Goal: Task Accomplishment & Management: Use online tool/utility

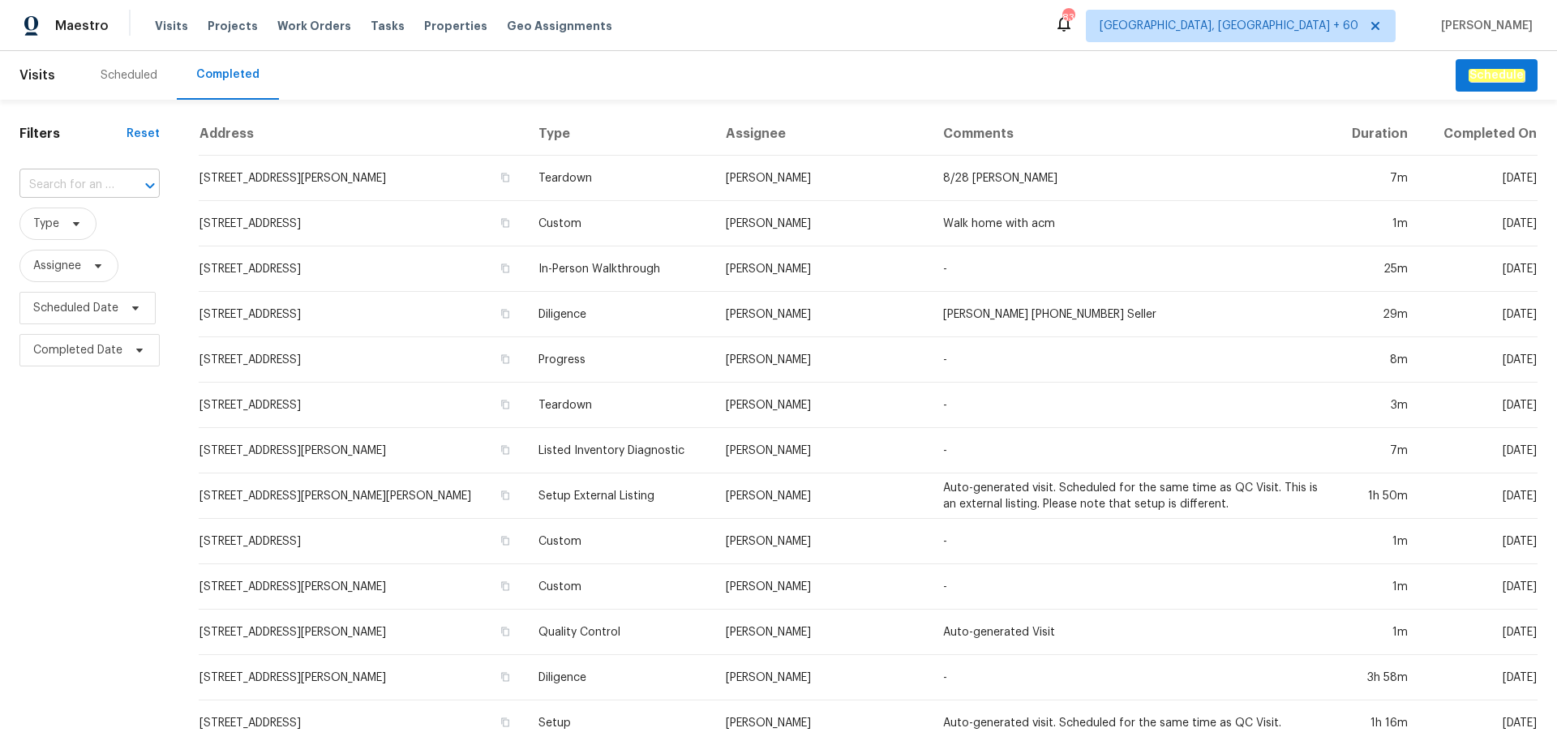
click at [100, 188] on input "text" at bounding box center [66, 185] width 95 height 25
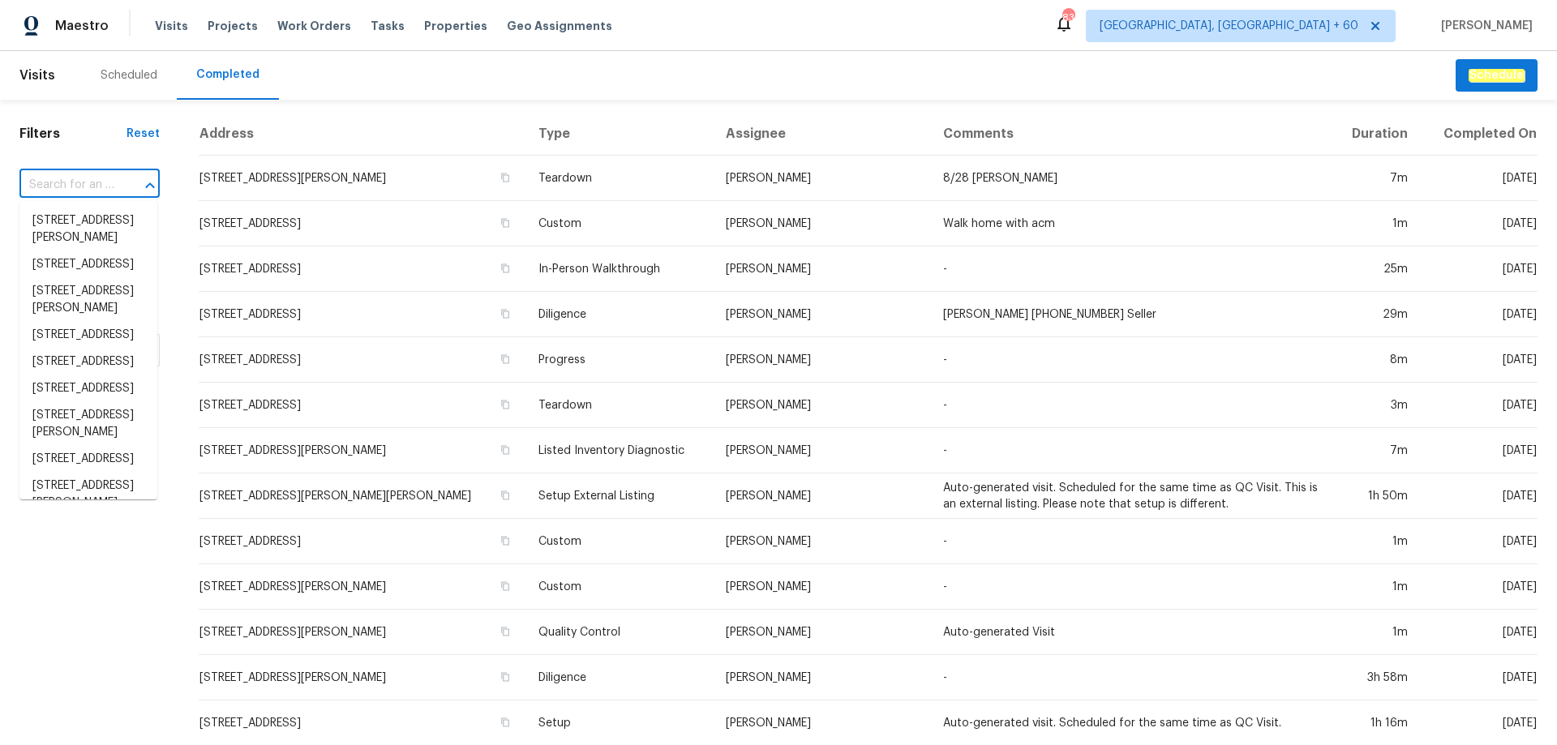
paste input "[STREET_ADDRESS]"
type input "[STREET_ADDRESS]"
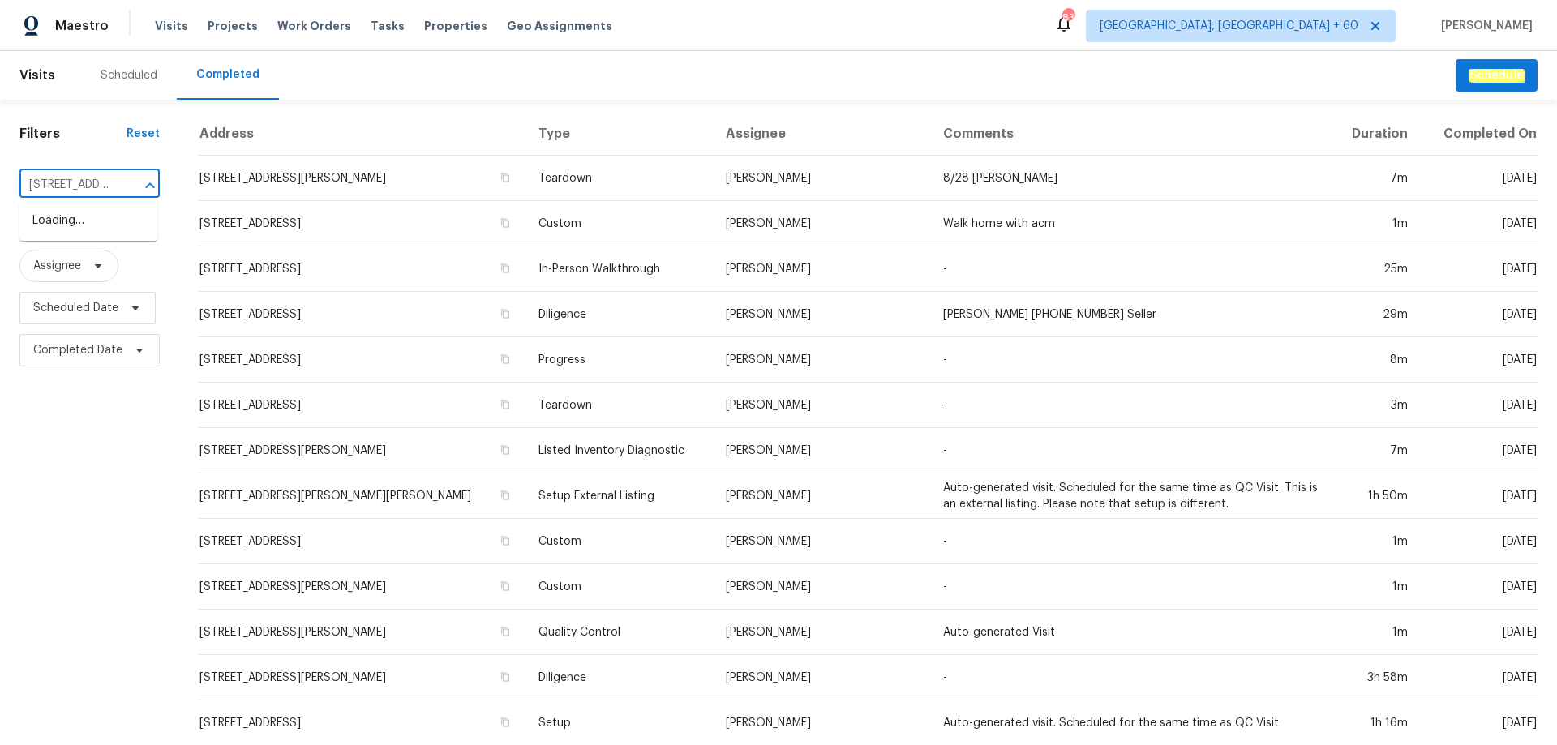
scroll to position [0, 115]
click at [71, 234] on li "[STREET_ADDRESS]" at bounding box center [88, 221] width 138 height 27
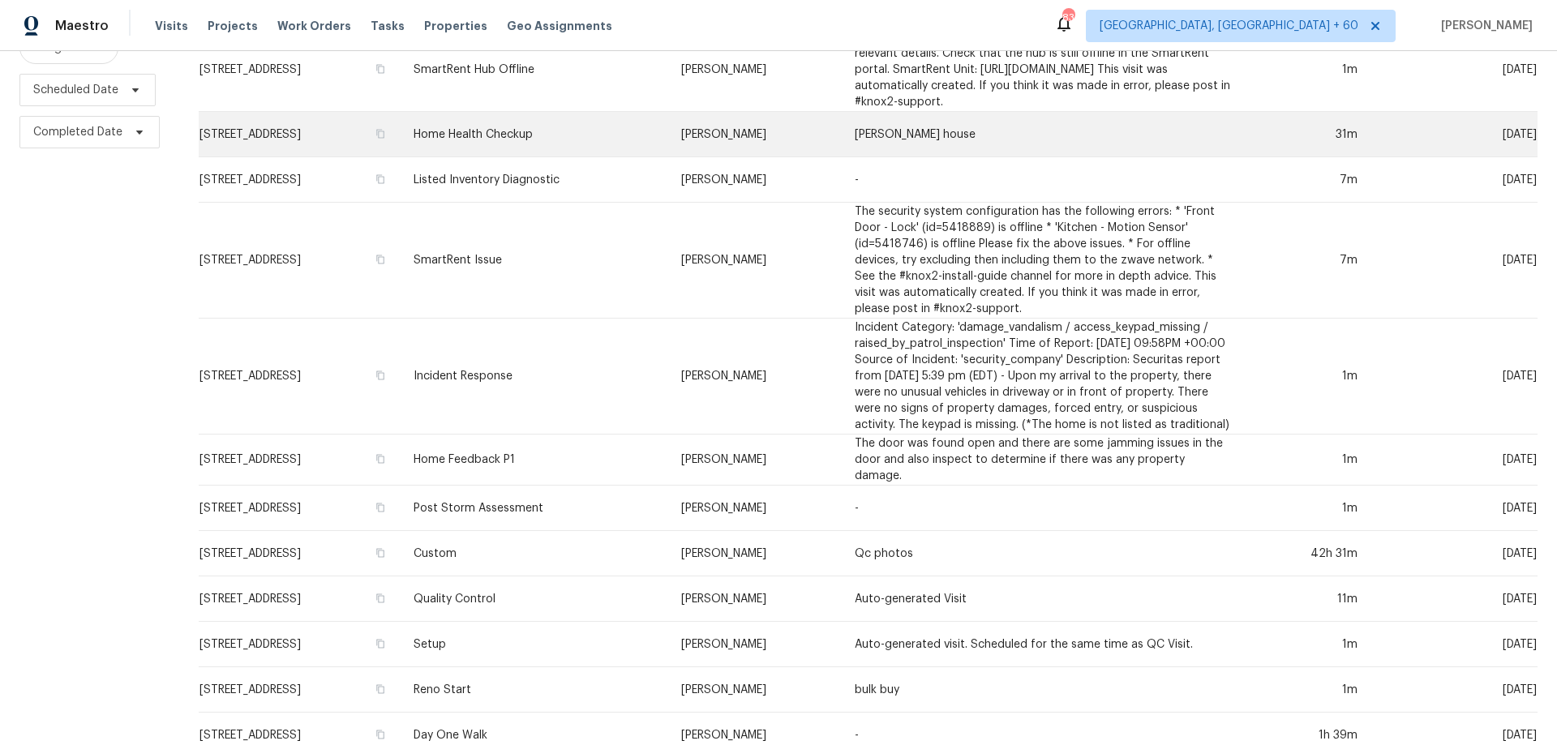
scroll to position [318, 0]
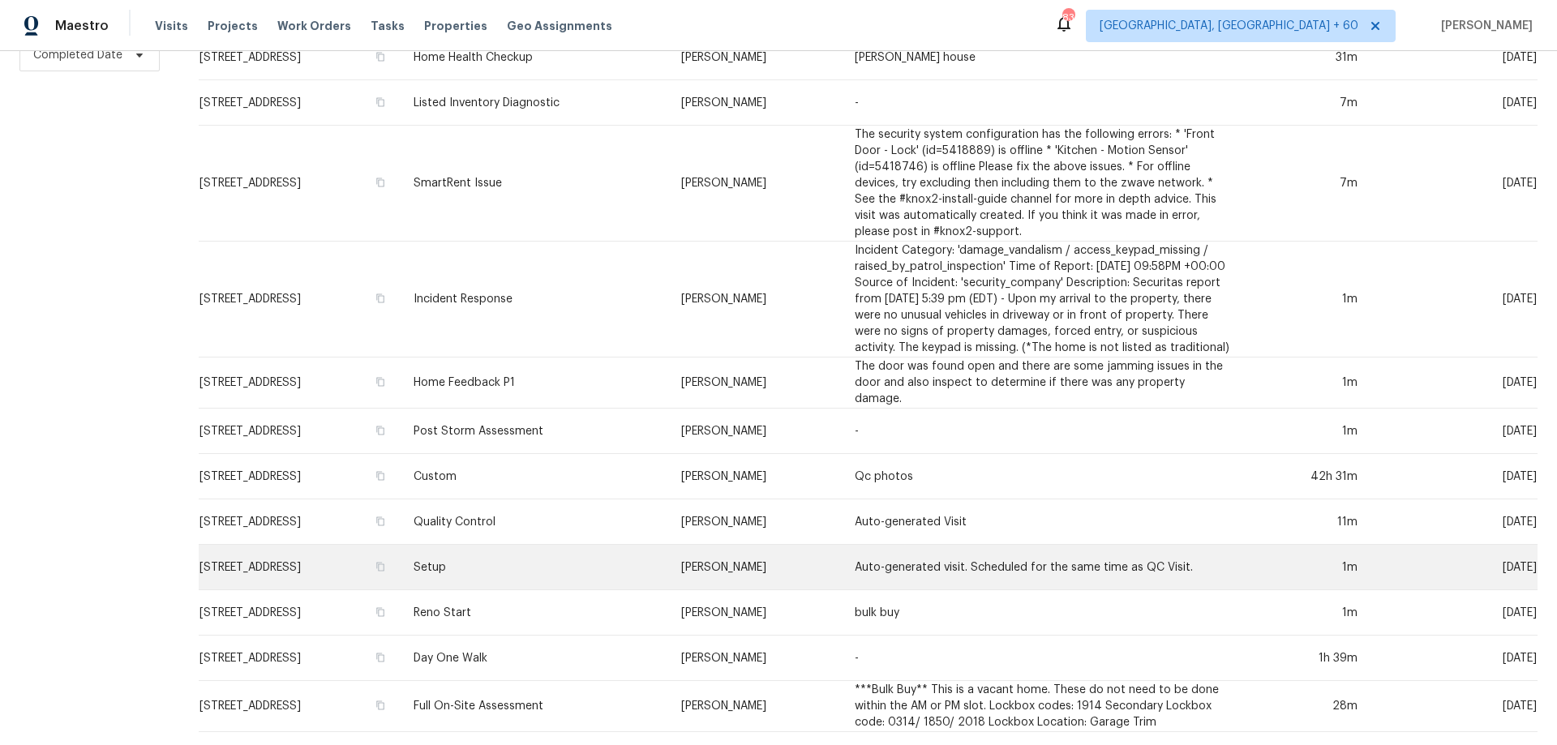
click at [540, 574] on td "Setup" at bounding box center [534, 567] width 268 height 45
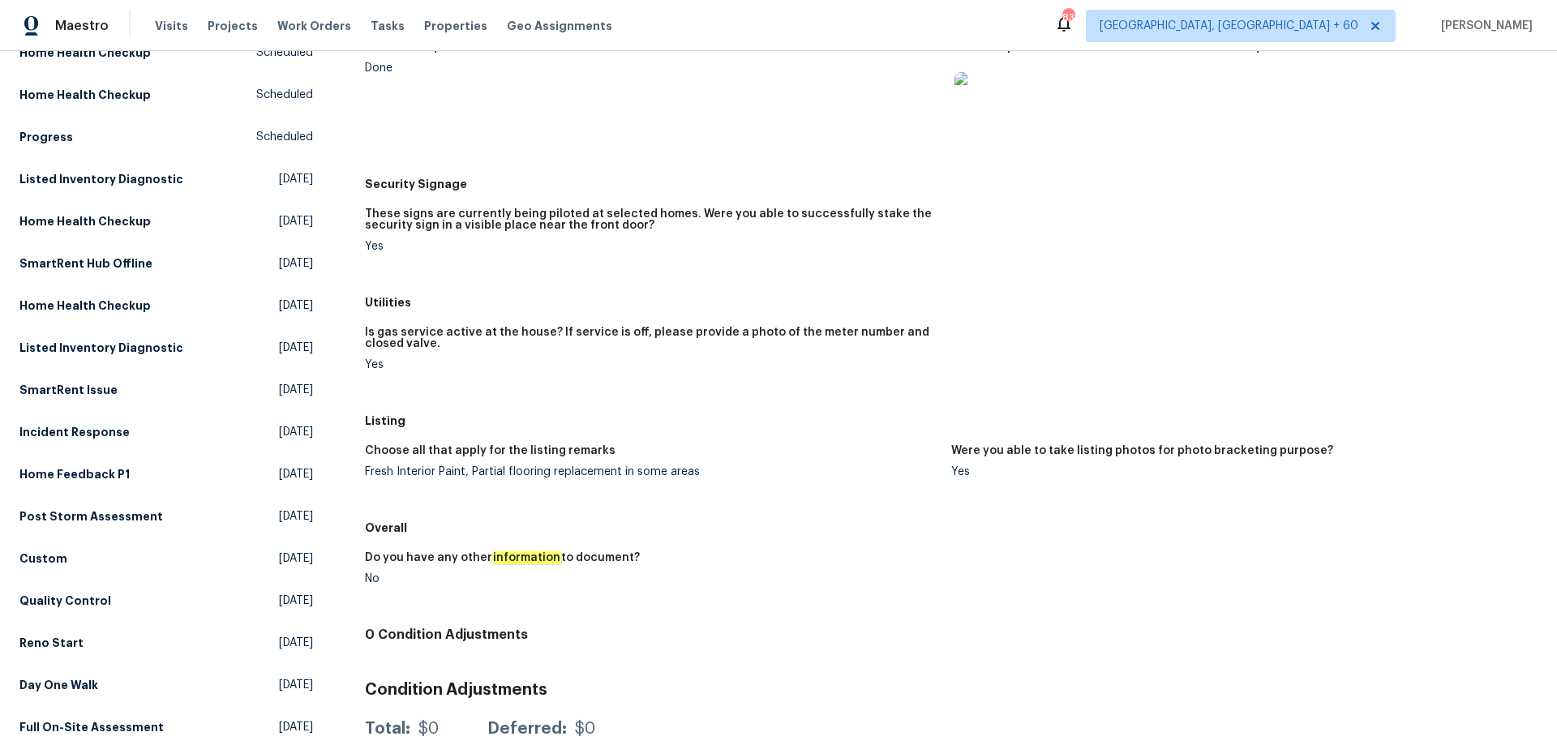
scroll to position [312, 0]
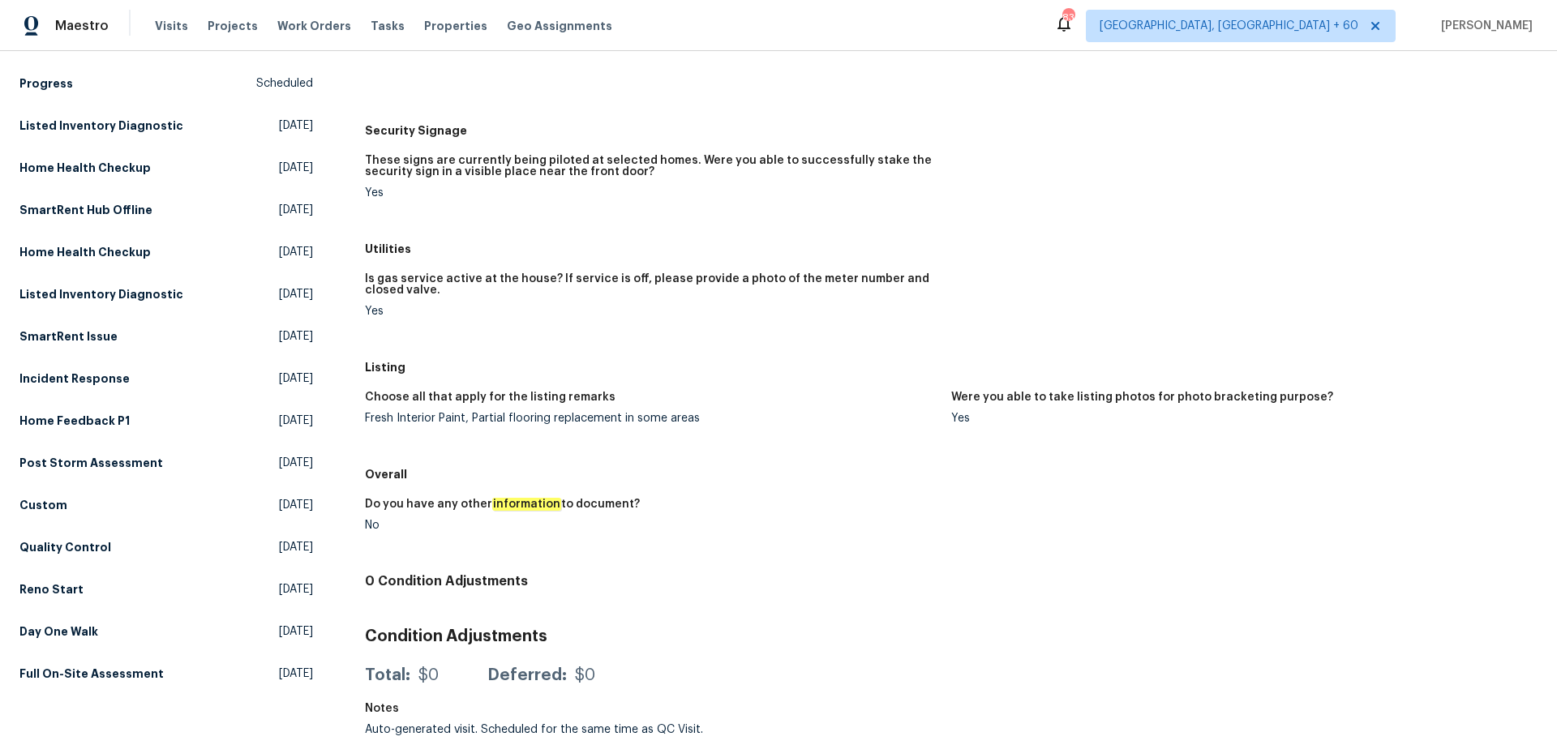
click at [476, 413] on figure "Choose all that apply for the listing remarks Fresh Interior Paint, Partial flo…" at bounding box center [658, 421] width 586 height 58
copy div "Fresh Interior Paint, Partial flooring replacement in some areas"
click at [1403, 466] on h5 "Overall" at bounding box center [951, 474] width 1172 height 16
